Goal: Task Accomplishment & Management: Complete application form

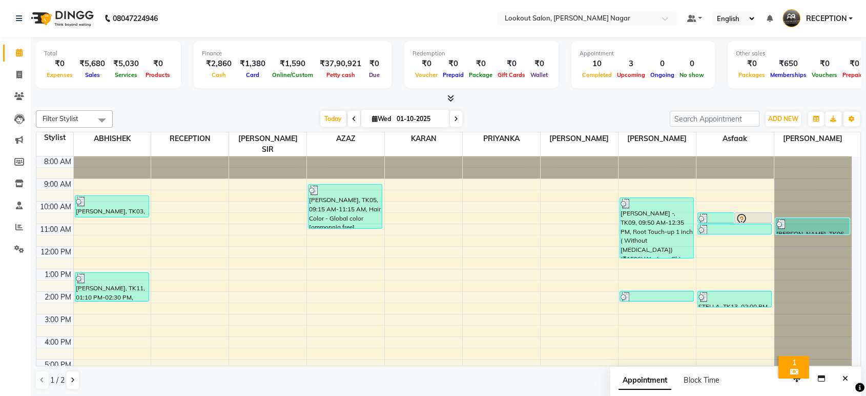
scroll to position [93, 0]
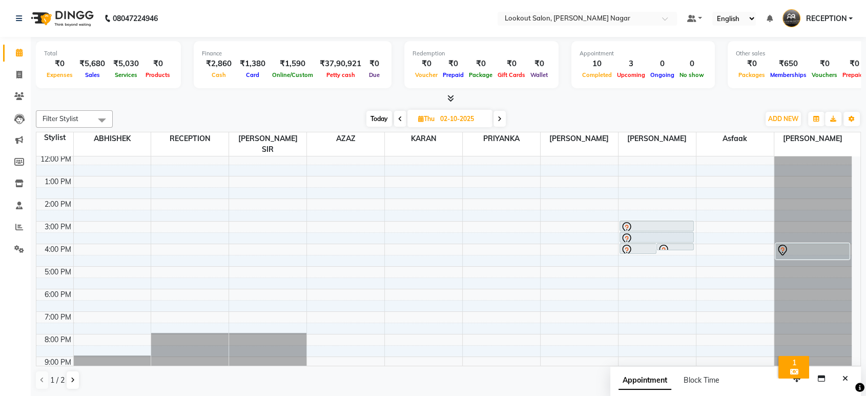
scroll to position [93, 0]
click at [841, 379] on button "Close" at bounding box center [845, 378] width 15 height 16
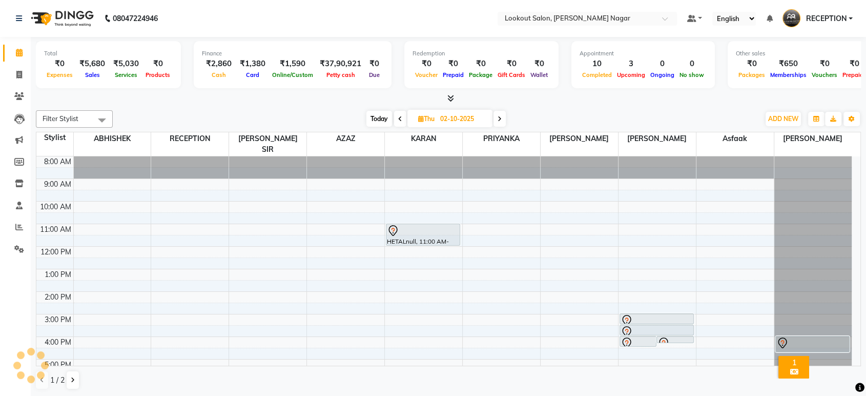
scroll to position [0, 0]
click at [175, 230] on div "8:00 AM 9:00 AM 10:00 AM 11:00 AM 12:00 PM 1:00 PM 2:00 PM 3:00 PM 4:00 PM 5:00…" at bounding box center [443, 313] width 815 height 315
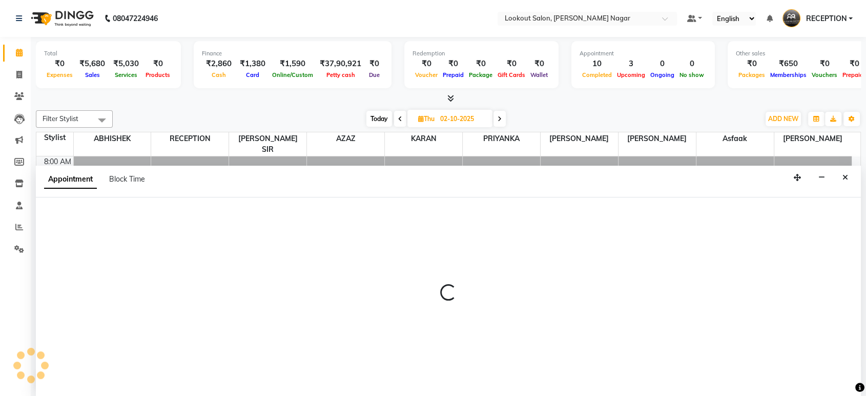
select select "4290"
select select "tentative"
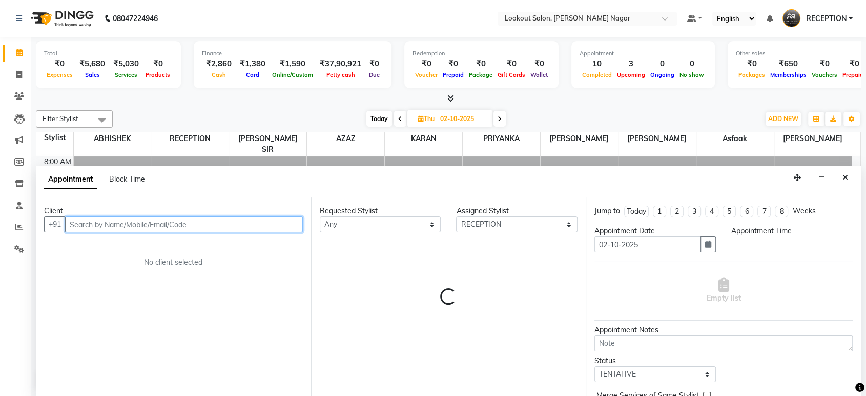
select select "690"
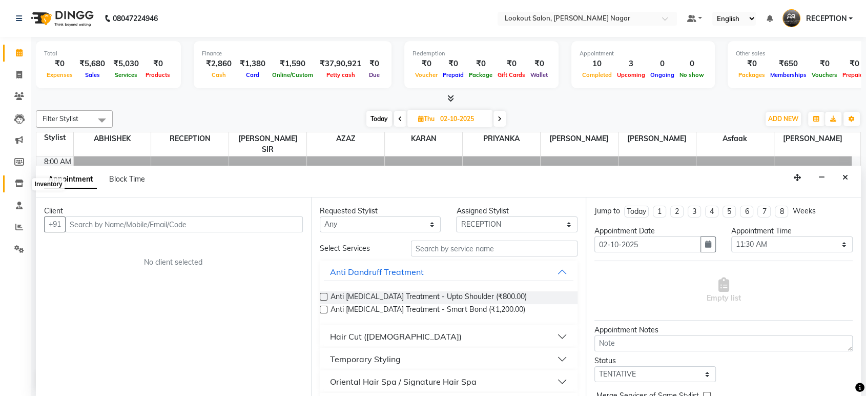
click at [17, 183] on icon at bounding box center [19, 183] width 9 height 8
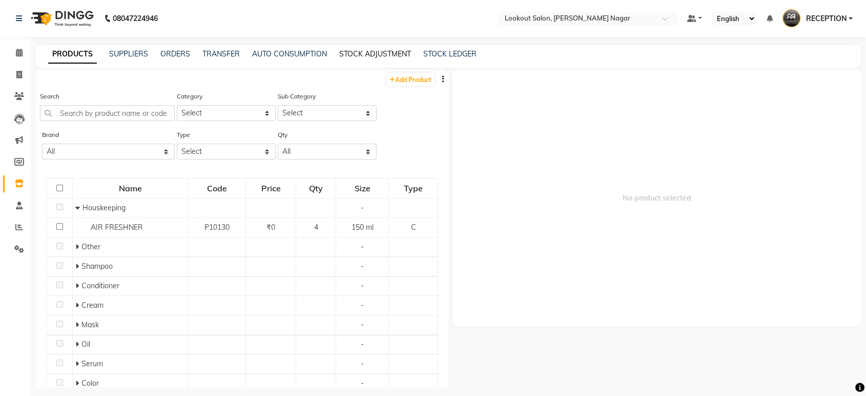
click at [389, 52] on link "STOCK ADJUSTMENT" at bounding box center [375, 53] width 72 height 9
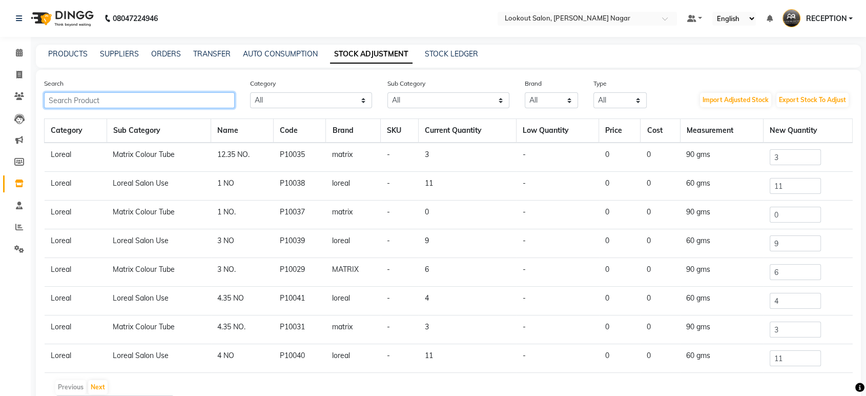
click at [177, 93] on input "text" at bounding box center [139, 100] width 191 height 16
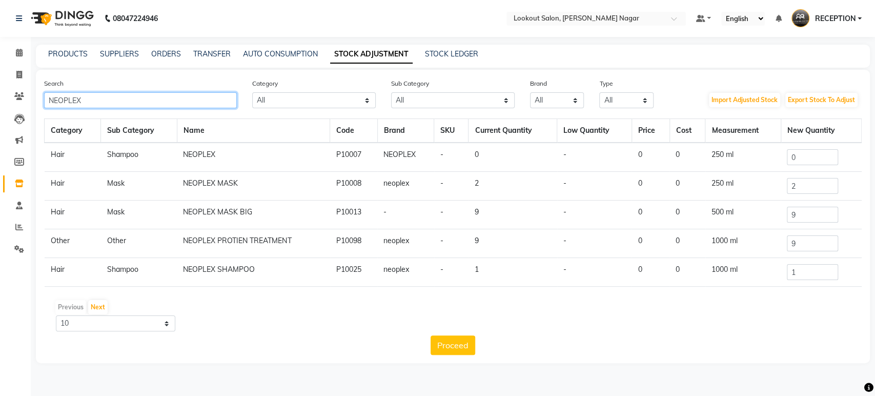
type input "NEOPLEX"
click at [819, 156] on input "0" at bounding box center [812, 157] width 51 height 16
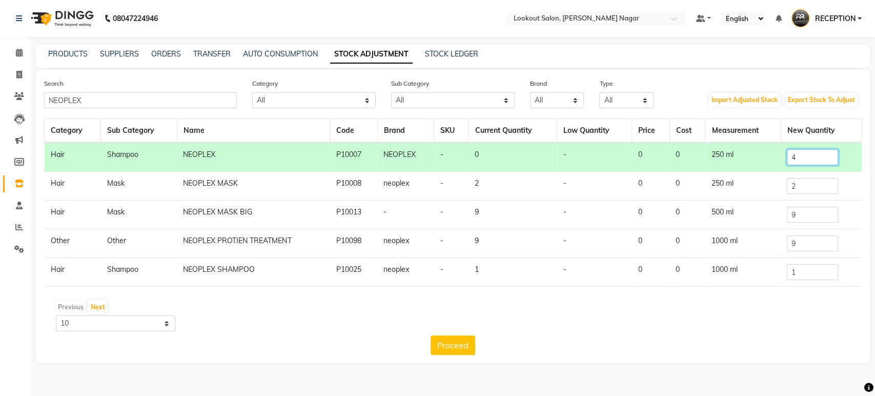
type input "4"
click at [821, 210] on input "9" at bounding box center [812, 215] width 51 height 16
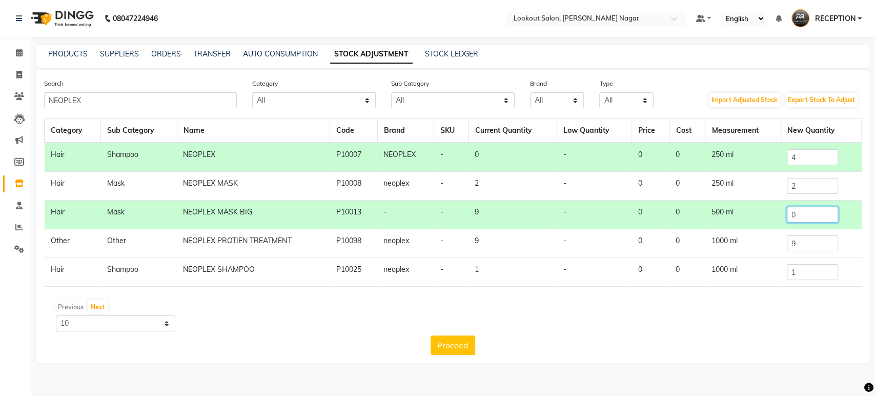
type input "0"
click at [806, 245] on input "9" at bounding box center [812, 243] width 51 height 16
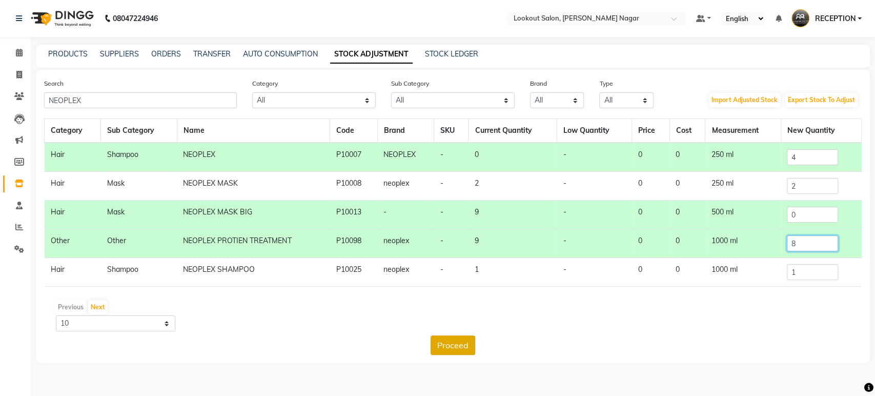
type input "8"
click at [470, 342] on button "Proceed" at bounding box center [452, 344] width 45 height 19
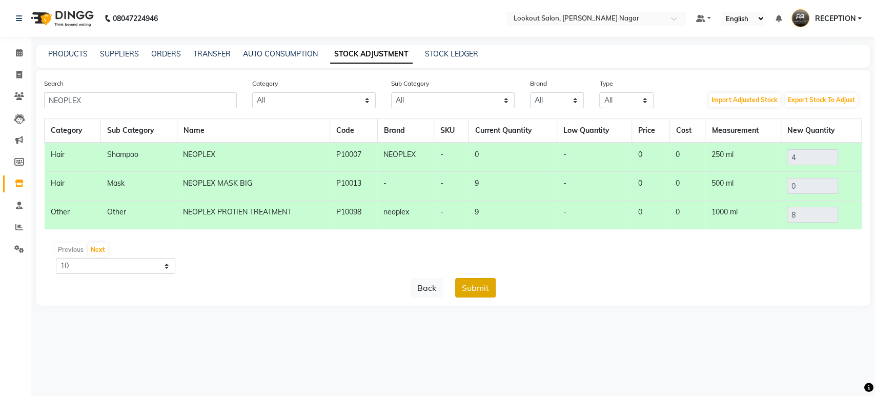
click at [478, 288] on button "Submit" at bounding box center [475, 287] width 40 height 19
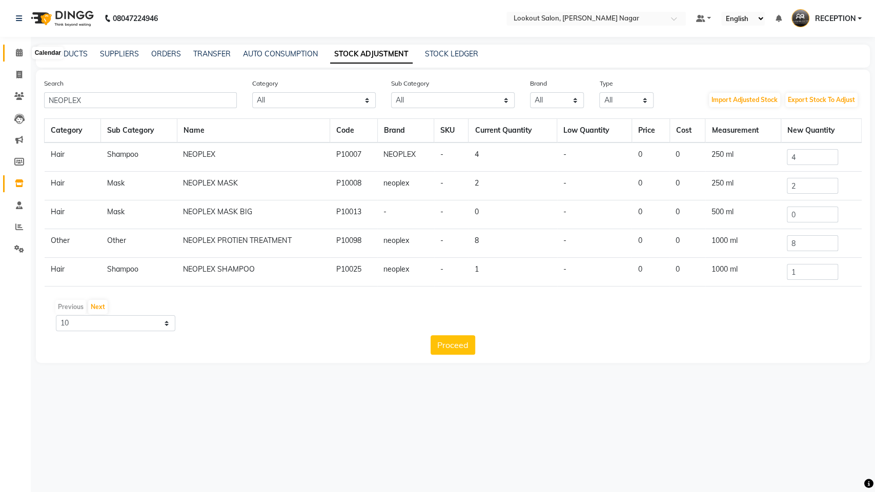
click at [25, 50] on span at bounding box center [19, 53] width 18 height 12
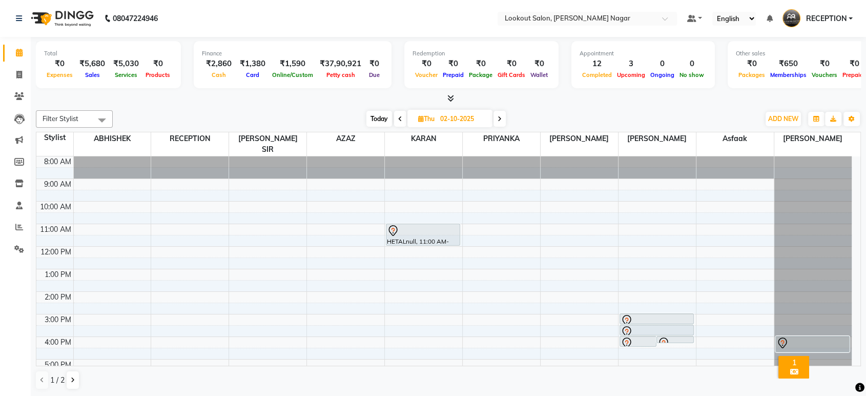
click at [426, 7] on nav "08047224946 Select Location × Lookout Salon, [PERSON_NAME] Nagar Default Panel …" at bounding box center [433, 18] width 866 height 37
click at [426, 7] on nav "08047224946 Select Location × Lookout Salon, Mahavir Nagar Default Panel My Pan…" at bounding box center [433, 18] width 866 height 37
click at [816, 51] on div "Other sales" at bounding box center [819, 53] width 166 height 9
click at [814, 50] on div "Other sales" at bounding box center [819, 53] width 166 height 9
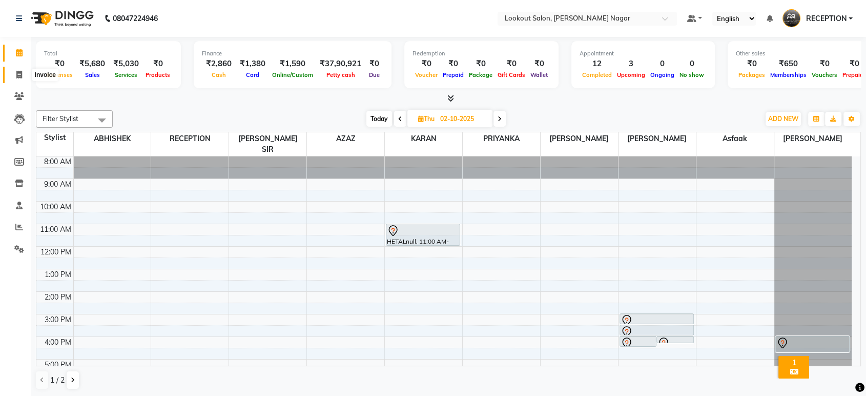
click at [16, 73] on icon at bounding box center [19, 75] width 6 height 8
select select "service"
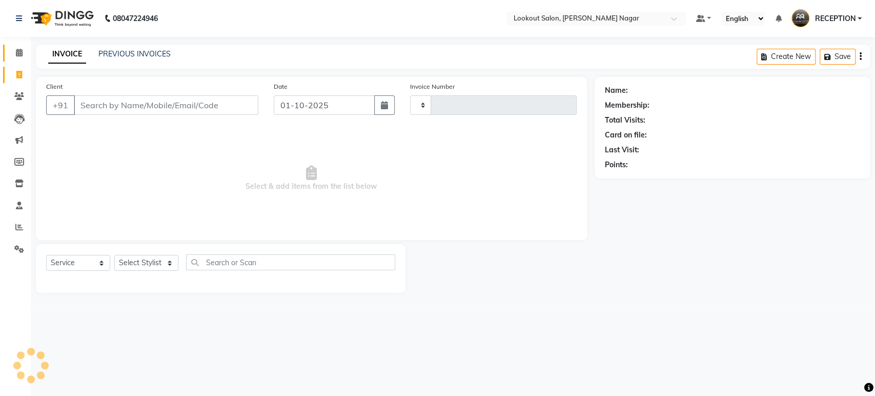
type input "3620"
select select "150"
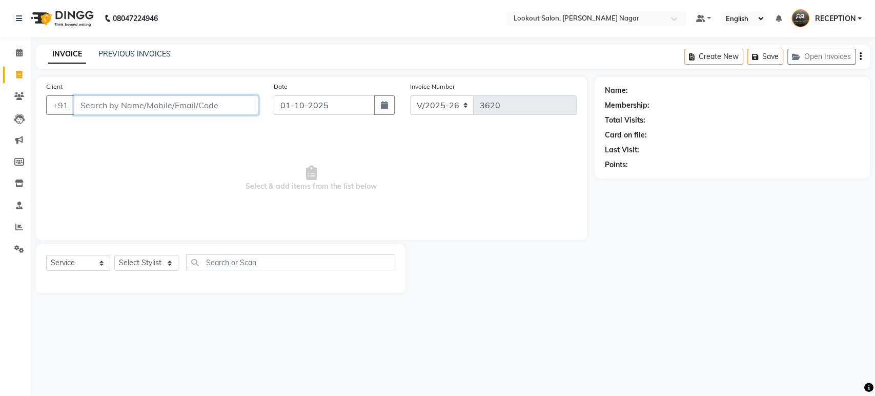
click at [197, 110] on input "Client" at bounding box center [166, 104] width 184 height 19
type input "8879630036"
click at [230, 106] on span "Add Client" at bounding box center [232, 105] width 40 height 10
select select "22"
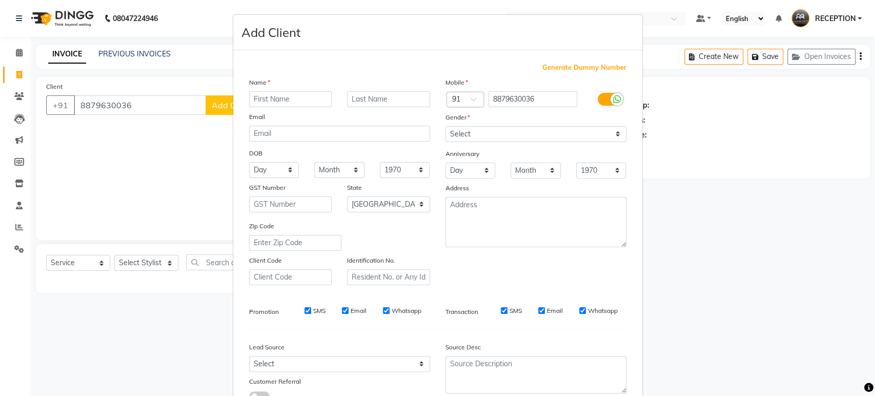
click at [295, 100] on input "text" at bounding box center [290, 99] width 83 height 16
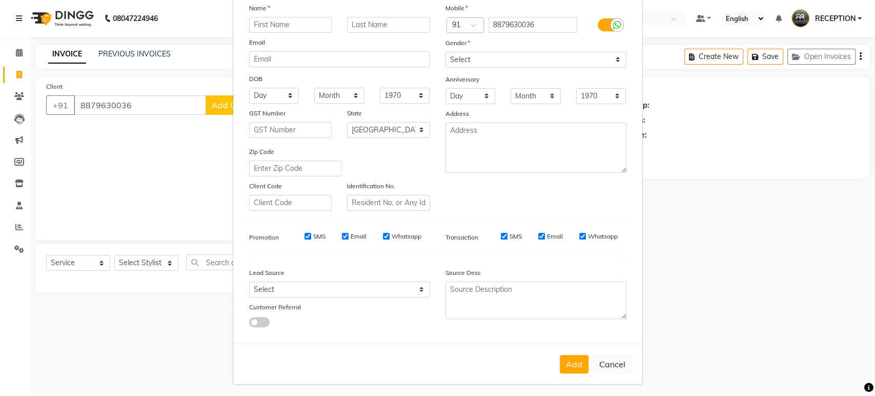
scroll to position [75, 0]
click at [611, 364] on button "Cancel" at bounding box center [611, 363] width 39 height 19
select select
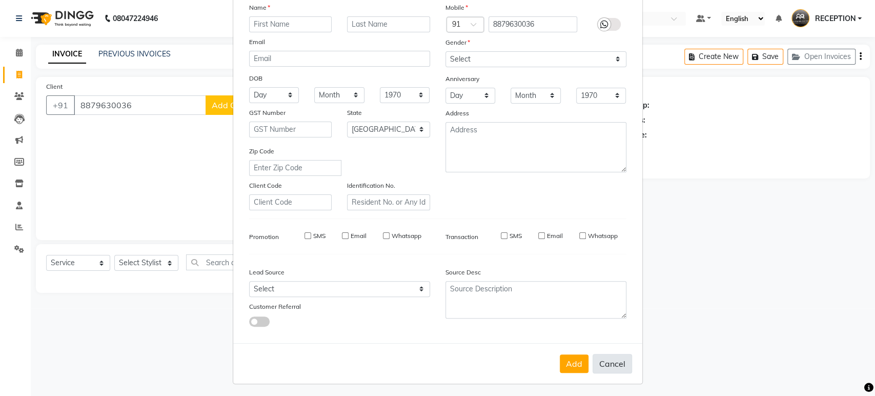
select select "null"
select select
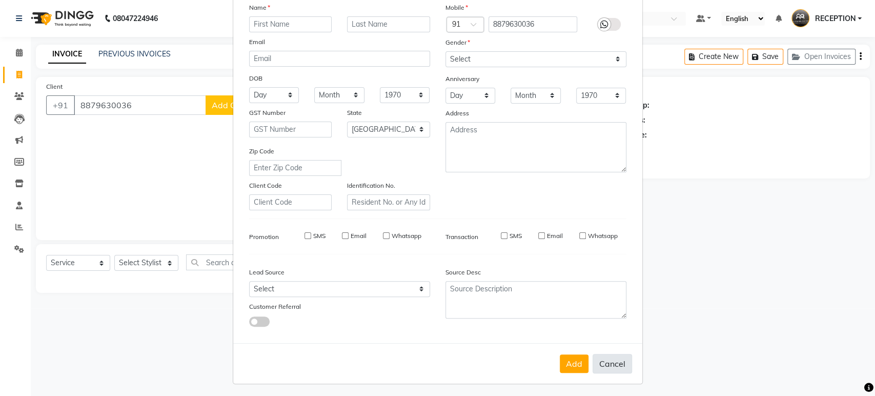
checkbox input "false"
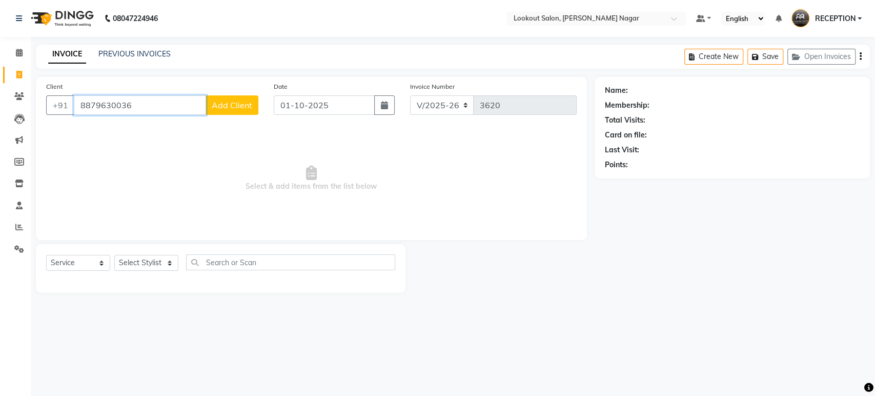
click at [148, 101] on input "8879630036" at bounding box center [140, 104] width 132 height 19
type input "8"
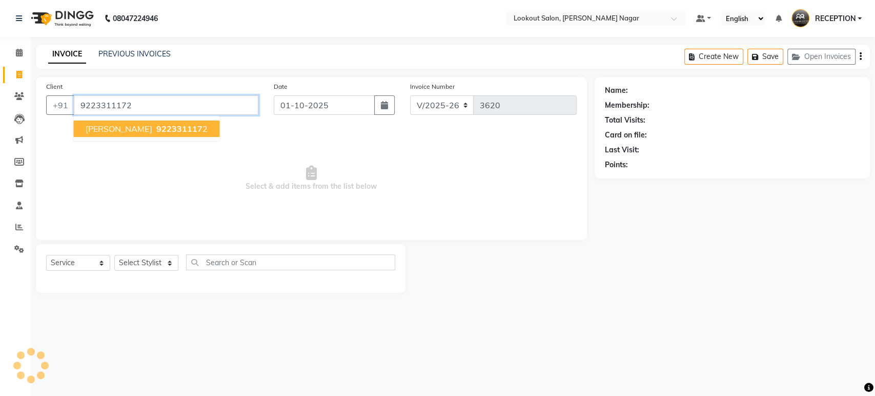
type input "9223311172"
select select "1: Object"
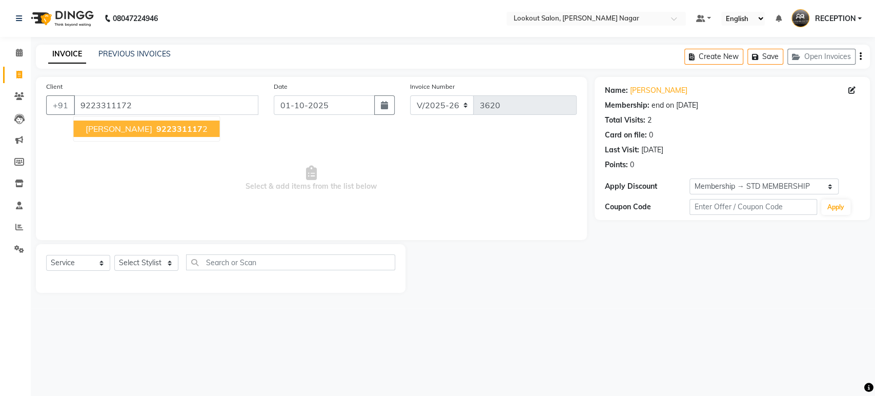
click at [139, 134] on button "khushbu 922331117 2" at bounding box center [146, 128] width 146 height 16
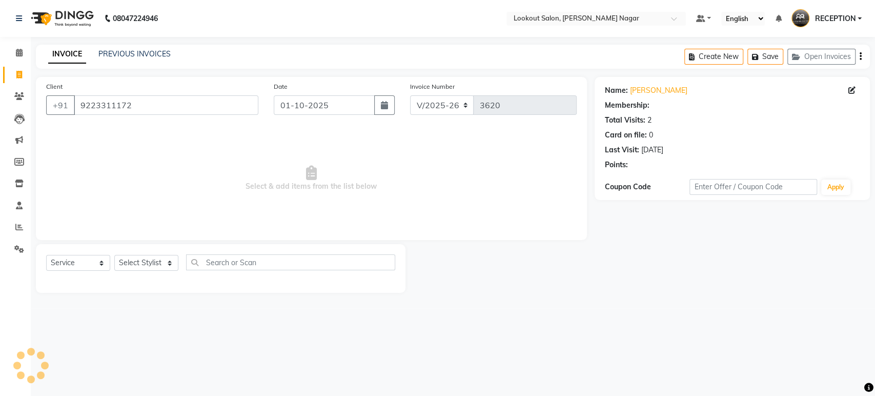
select select "1: Object"
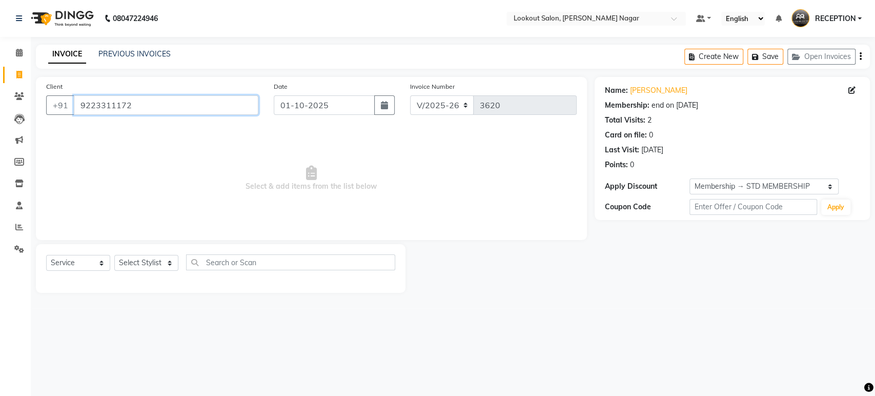
click at [152, 101] on input "9223311172" at bounding box center [166, 104] width 184 height 19
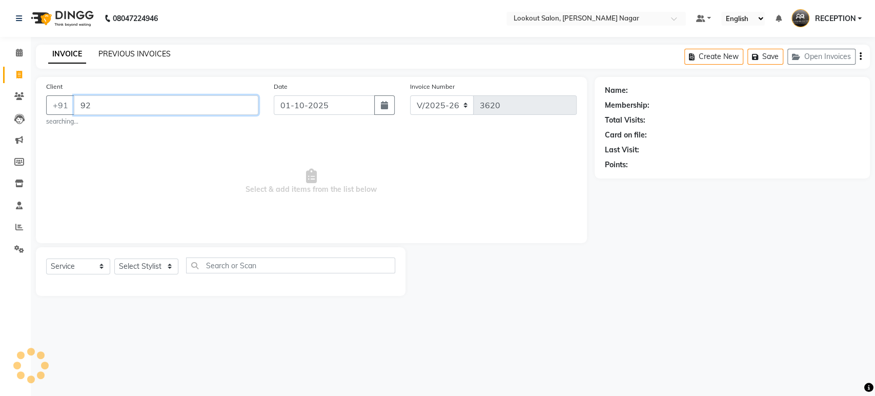
type input "9"
